Goal: Navigation & Orientation: Find specific page/section

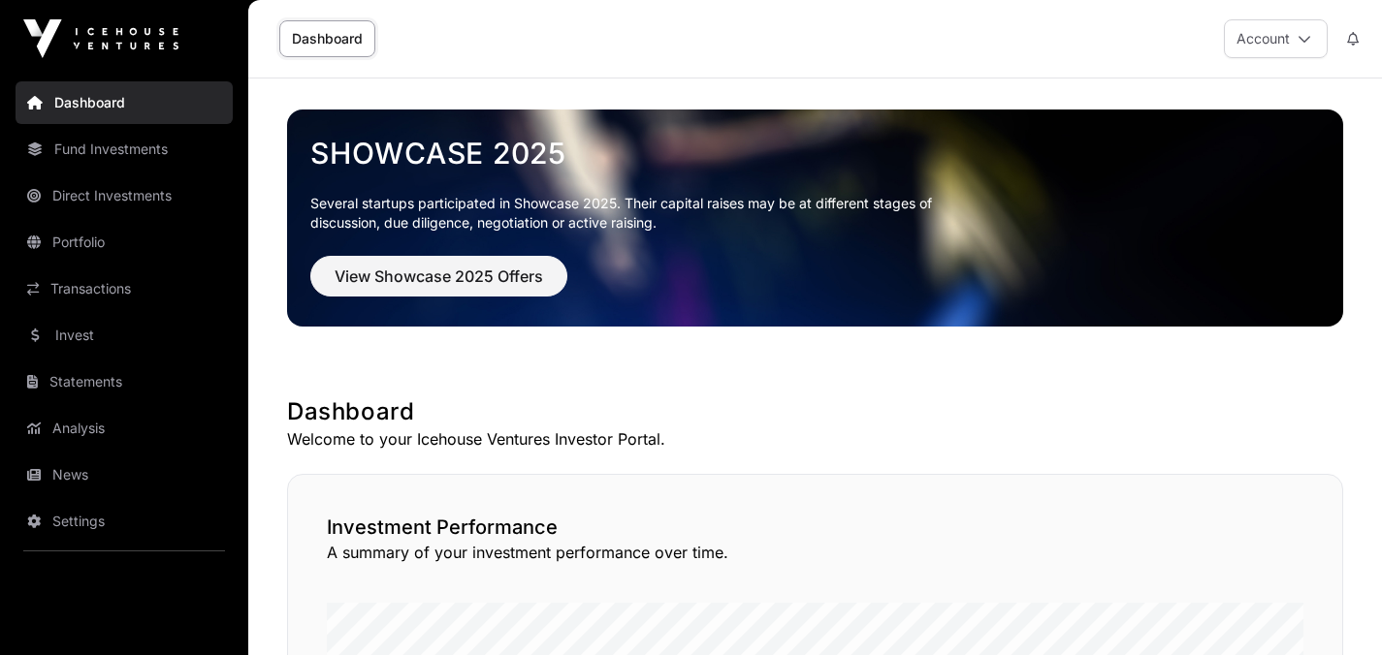
click at [1260, 38] on button "Account" at bounding box center [1276, 38] width 104 height 39
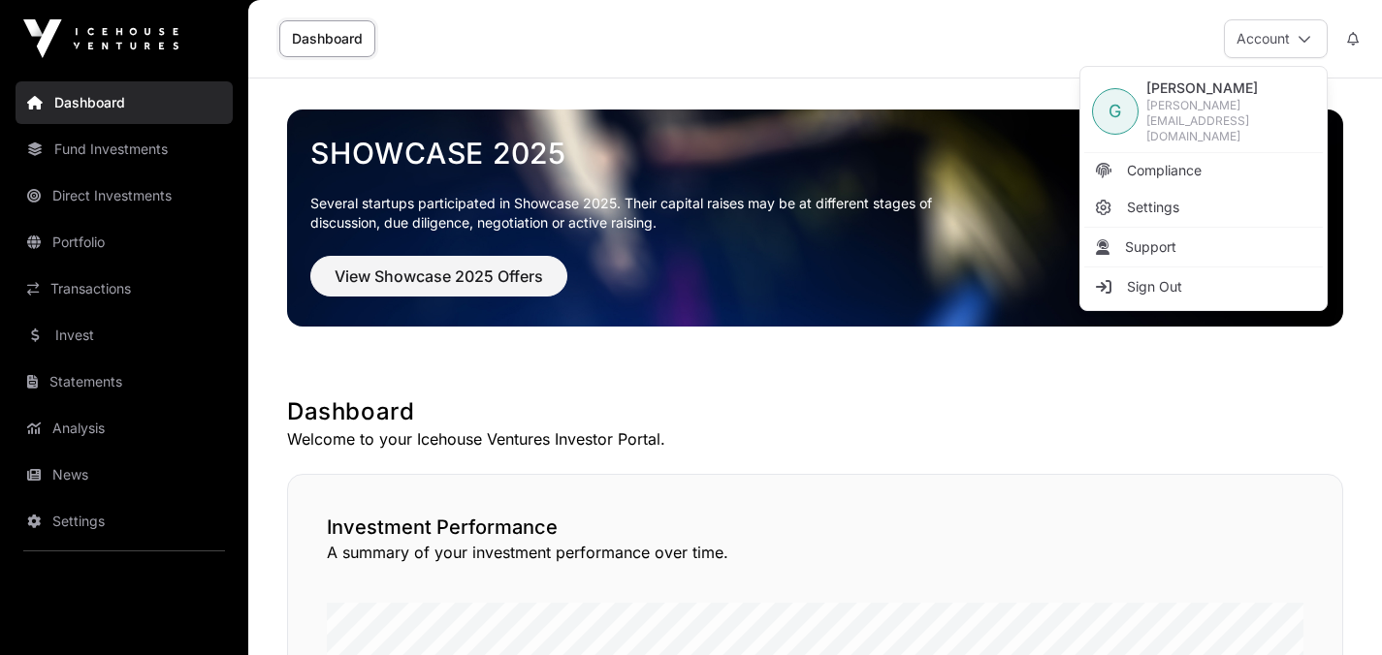
click at [1204, 106] on span "[PERSON_NAME][EMAIL_ADDRESS][DOMAIN_NAME]" at bounding box center [1230, 121] width 169 height 47
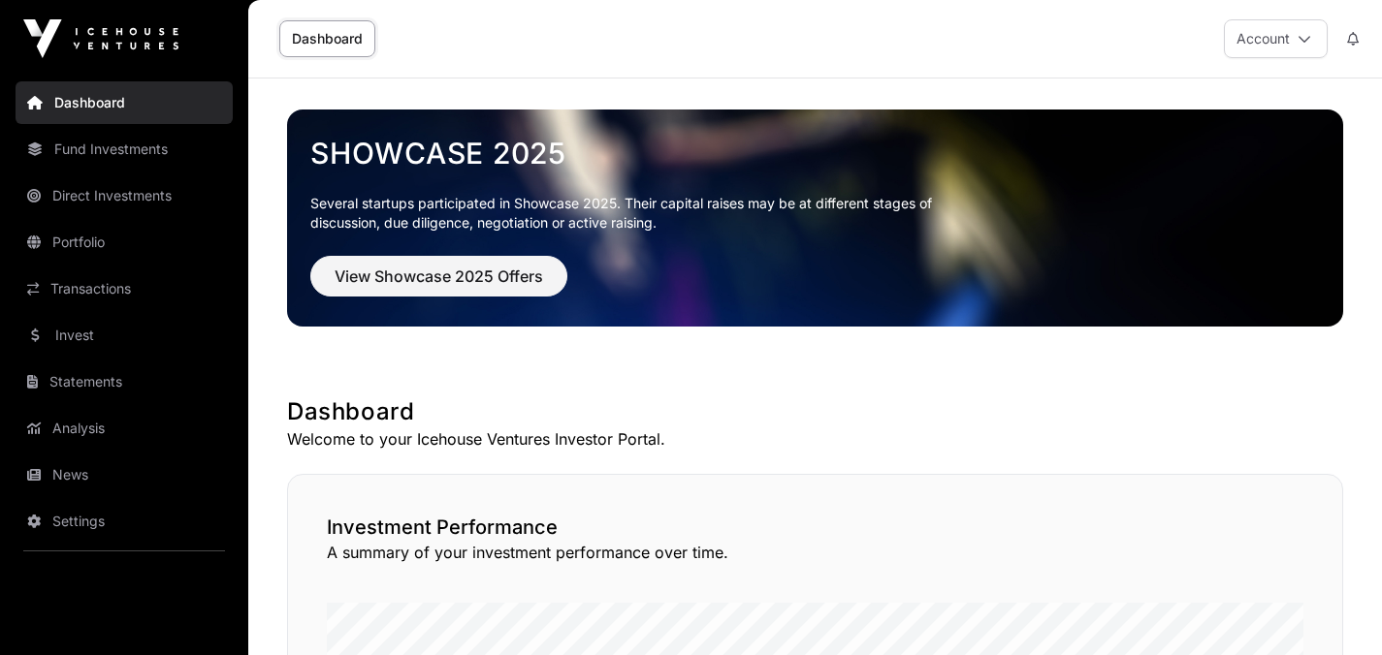
click at [87, 240] on link "Portfolio" at bounding box center [124, 242] width 217 height 43
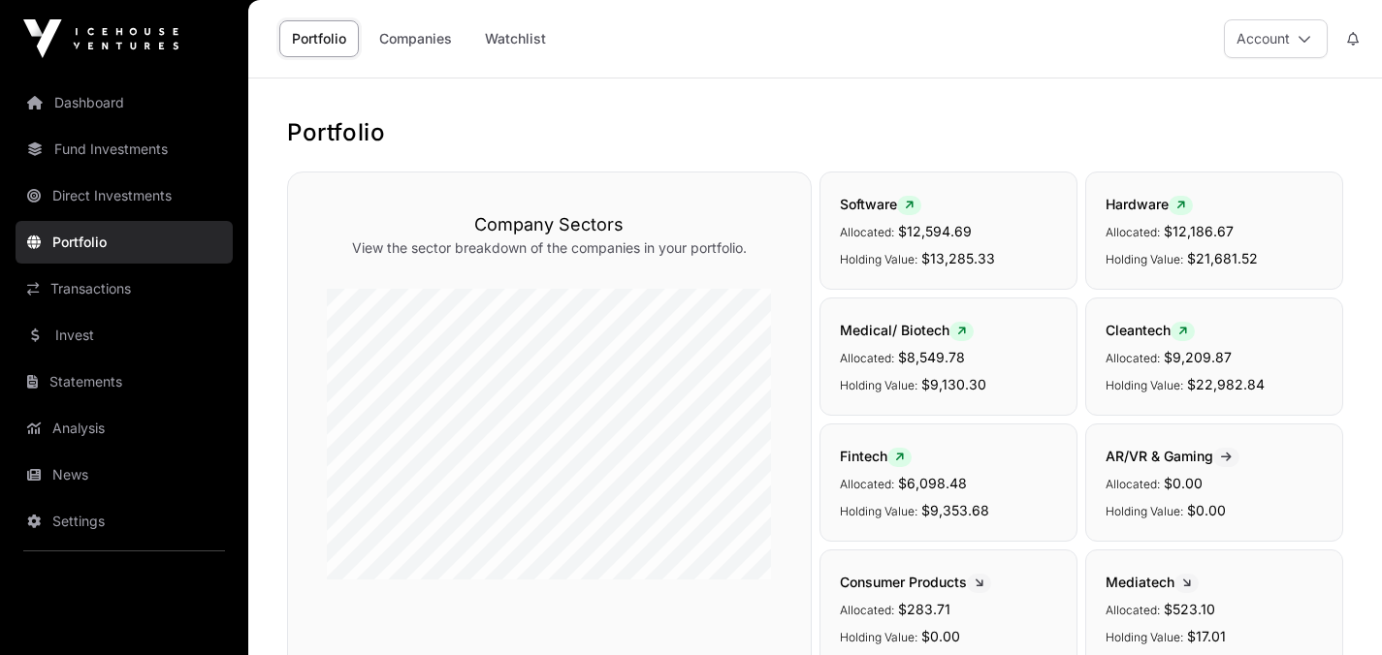
click at [97, 144] on link "Fund Investments" at bounding box center [124, 149] width 217 height 43
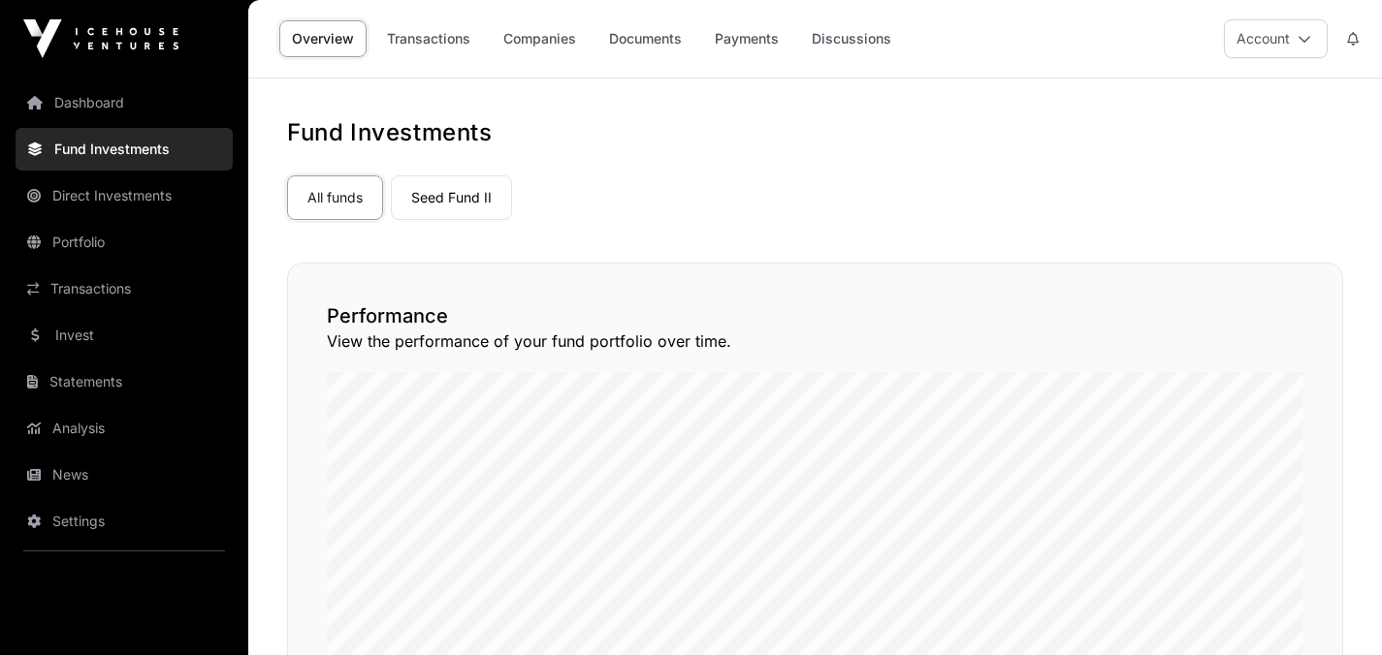
click at [1286, 35] on button "Account" at bounding box center [1276, 38] width 104 height 39
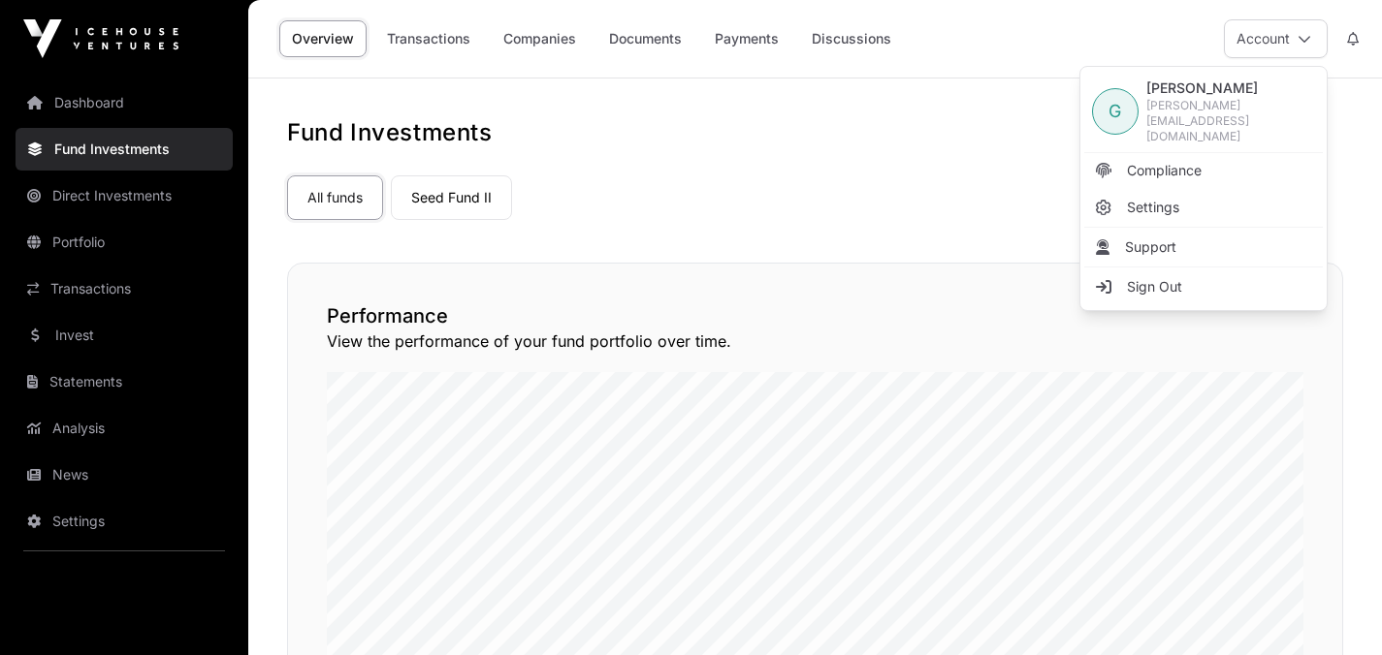
click at [1156, 277] on span "Sign Out" at bounding box center [1154, 286] width 55 height 19
